Goal: Task Accomplishment & Management: Manage account settings

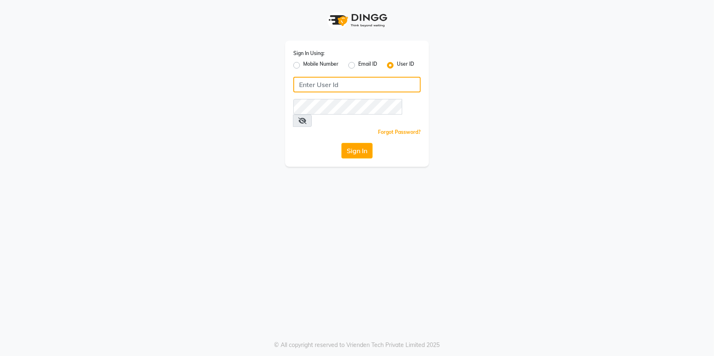
type input "8073656451"
click at [303, 65] on label "Mobile Number" at bounding box center [320, 65] width 35 height 10
click at [303, 65] on input "Mobile Number" at bounding box center [305, 62] width 5 height 5
radio input "true"
radio input "false"
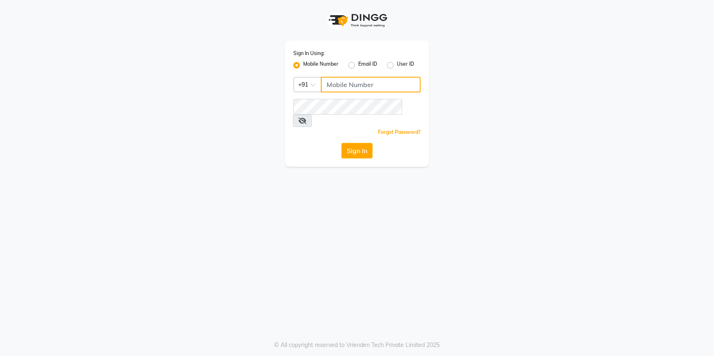
click at [346, 90] on input "Username" at bounding box center [371, 85] width 100 height 16
type input "8073656451"
click at [306, 117] on icon at bounding box center [302, 120] width 8 height 7
click at [362, 143] on button "Sign In" at bounding box center [356, 151] width 31 height 16
